Goal: Task Accomplishment & Management: Use online tool/utility

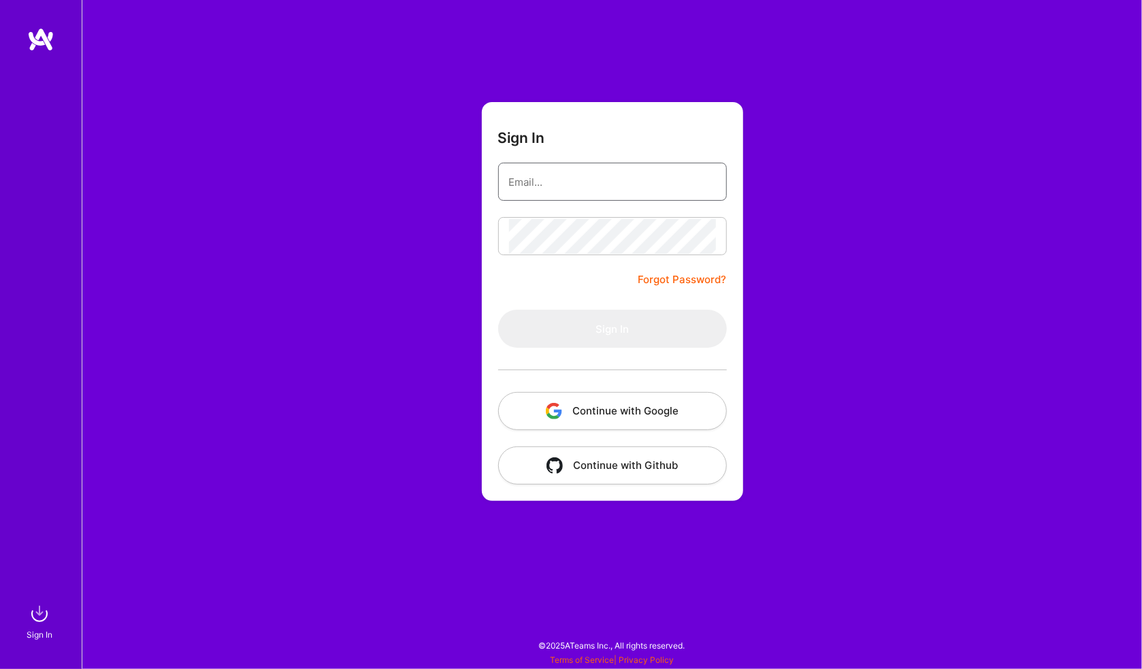
click at [580, 185] on input "email" at bounding box center [612, 182] width 207 height 35
type input "[PERSON_NAME][EMAIL_ADDRESS][PERSON_NAME][DOMAIN_NAME]"
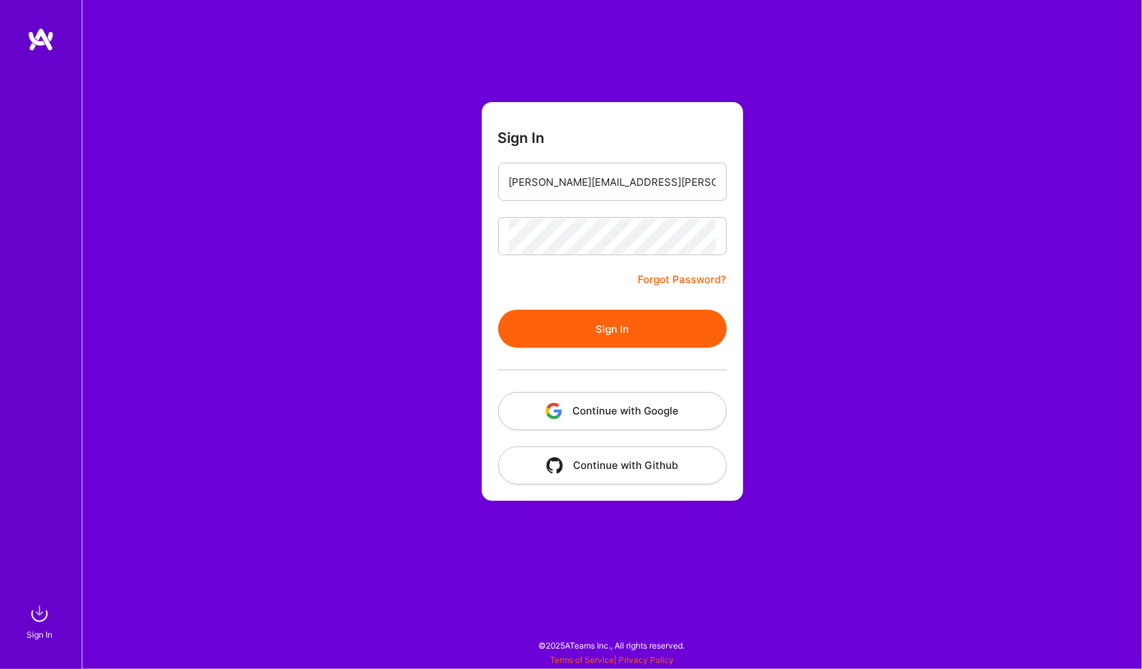
click at [498, 310] on button "Sign In" at bounding box center [612, 329] width 229 height 38
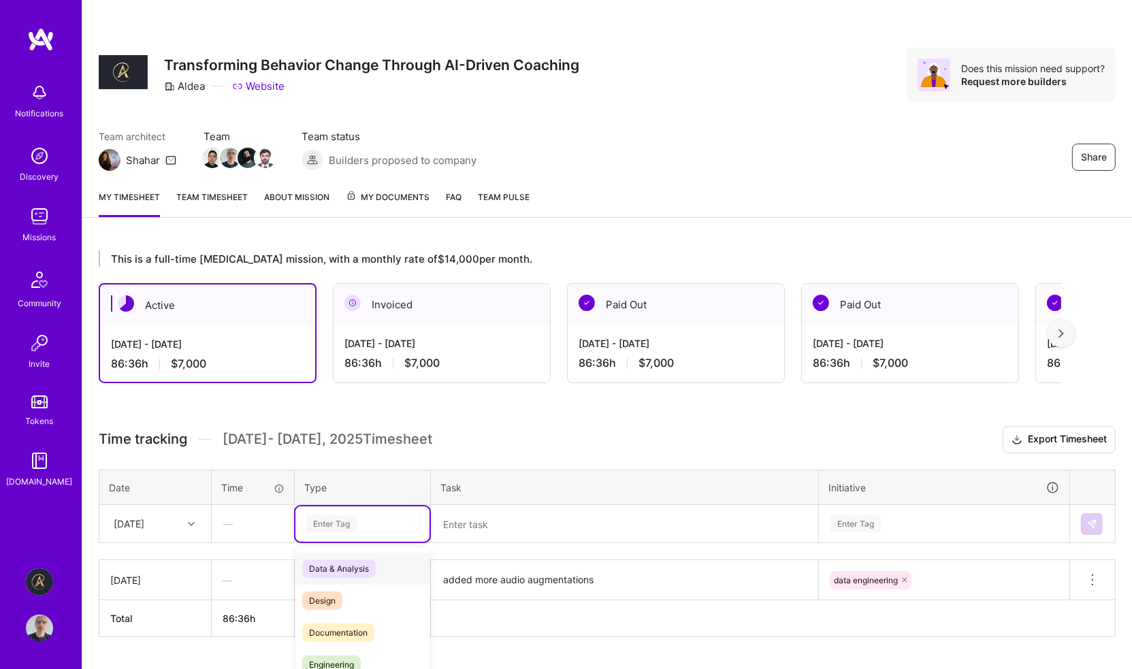
click at [351, 525] on div "option Data & Analysis focused, 0 of 2. 17 results available. Use Up and Down t…" at bounding box center [362, 523] width 134 height 35
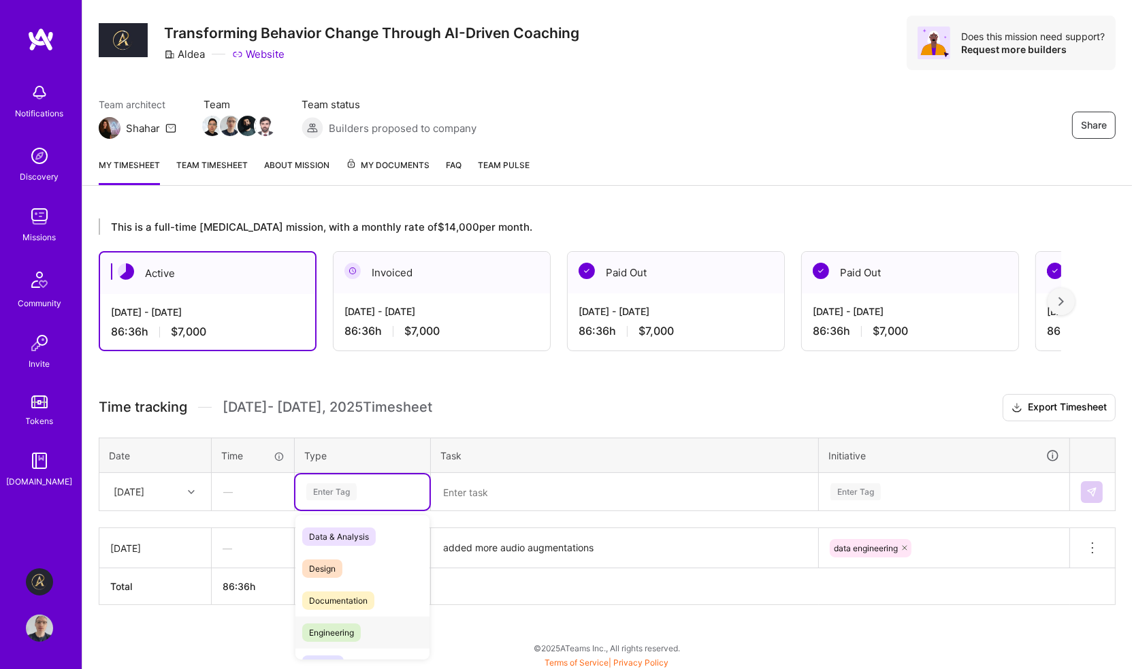
click at [340, 629] on span "Engineering" at bounding box center [331, 632] width 59 height 18
click at [877, 489] on div "Enter Tag" at bounding box center [943, 491] width 249 height 35
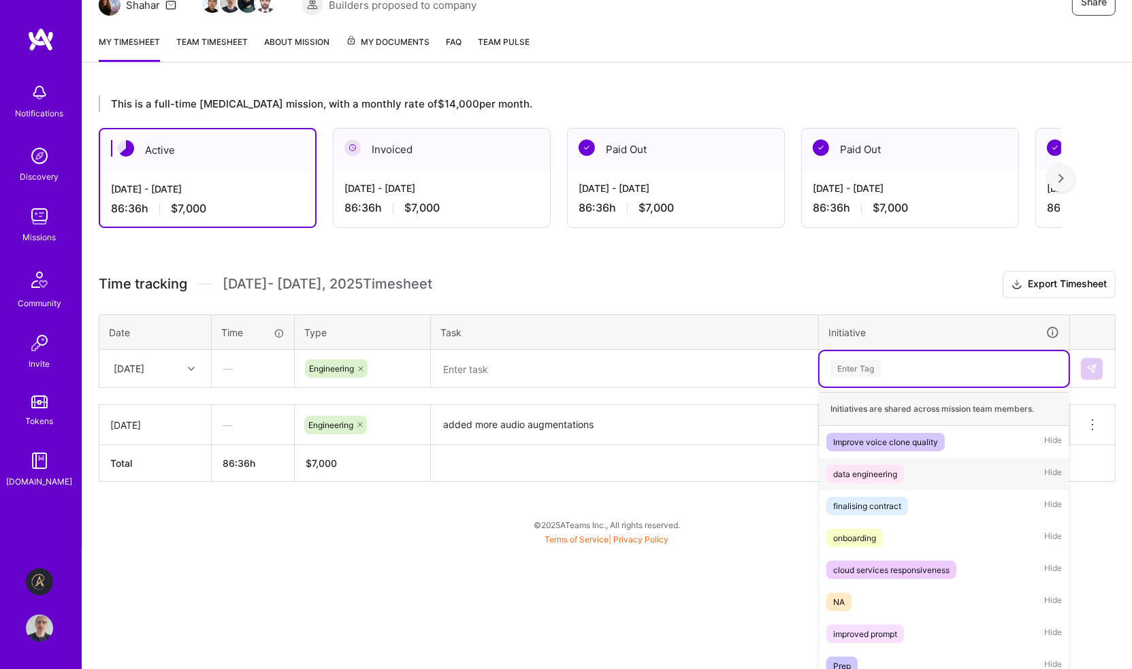
click at [871, 472] on div "data engineering" at bounding box center [865, 474] width 64 height 14
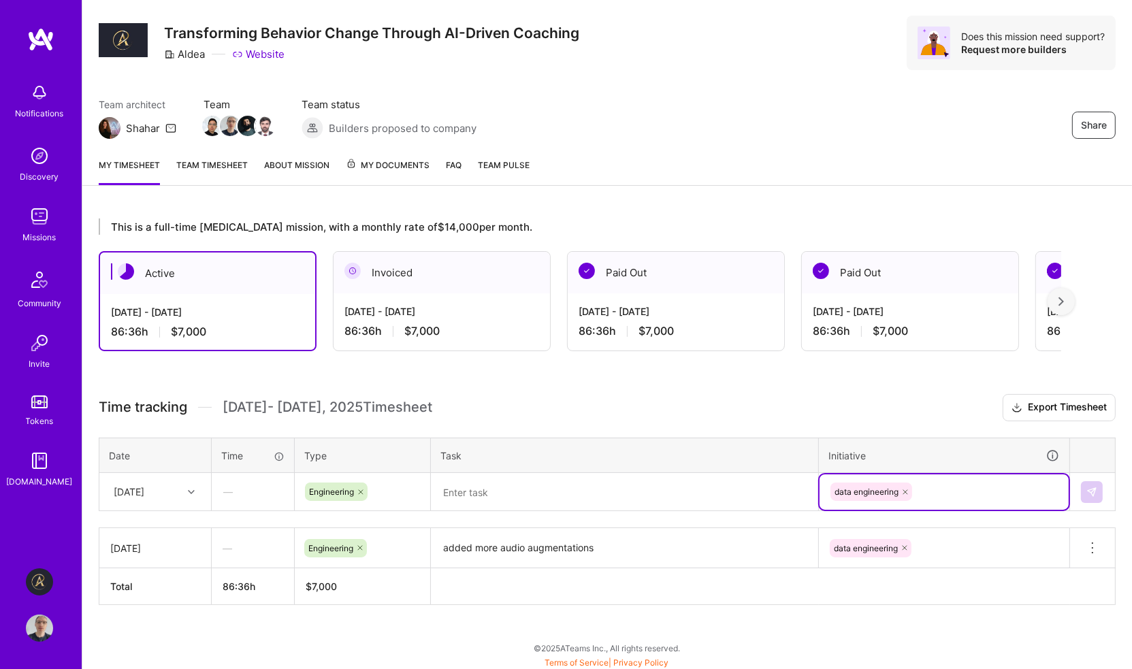
click at [506, 495] on textarea at bounding box center [624, 491] width 385 height 35
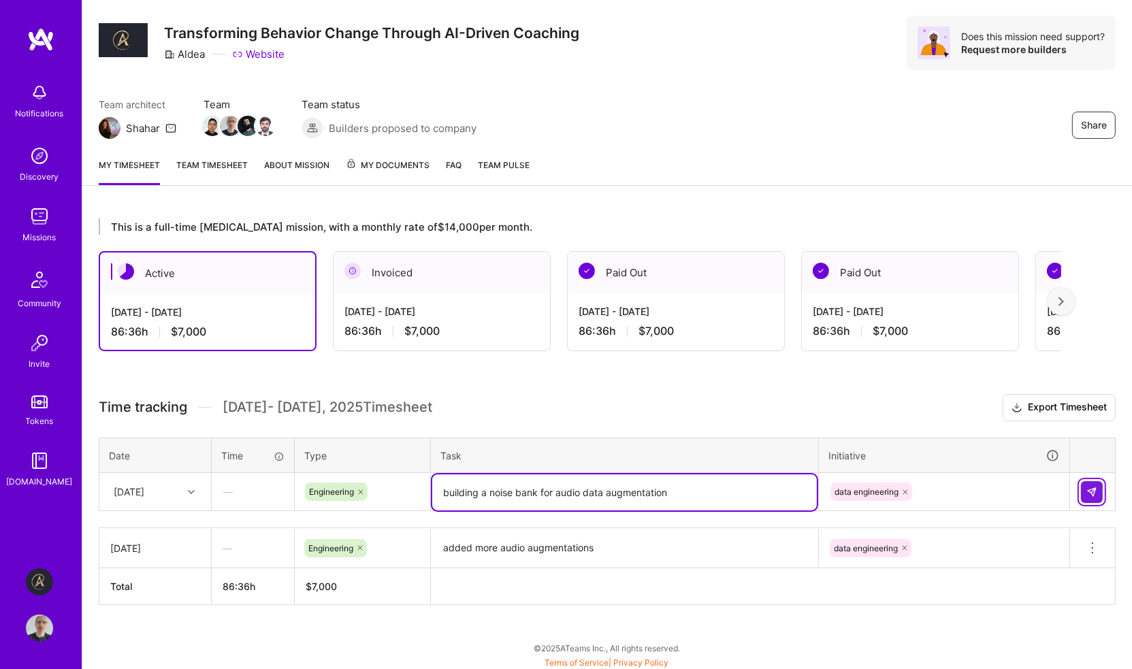
type textarea "building a noise bank for audio data augmentation"
click at [970, 487] on img at bounding box center [1091, 492] width 11 height 11
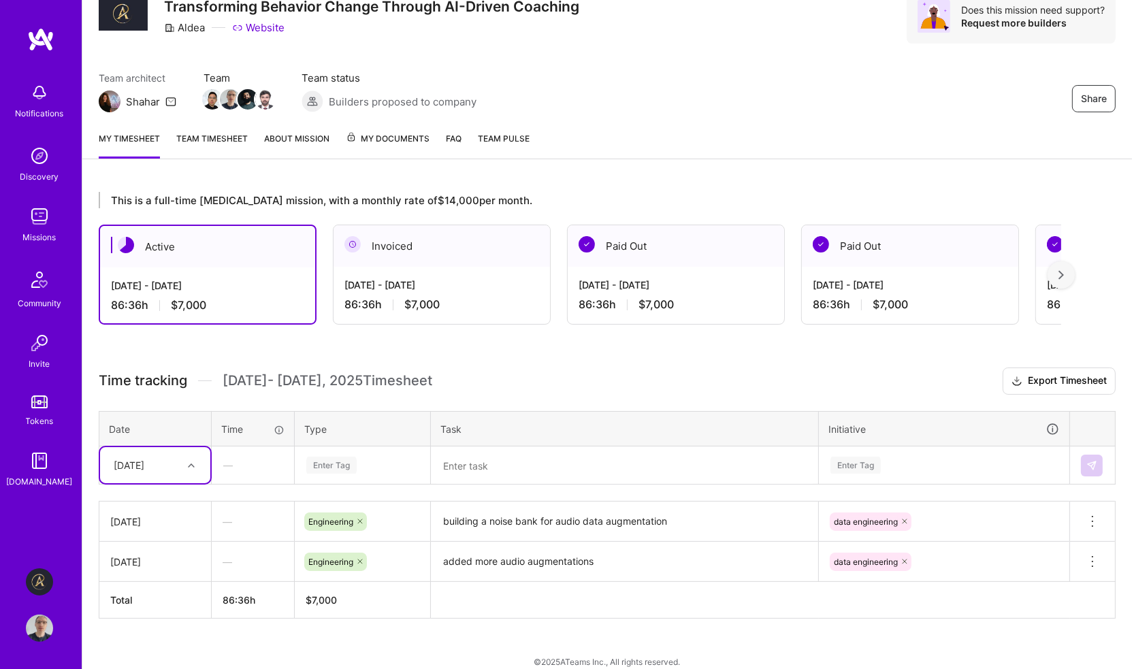
scroll to position [72, 0]
